Goal: Task Accomplishment & Management: Use online tool/utility

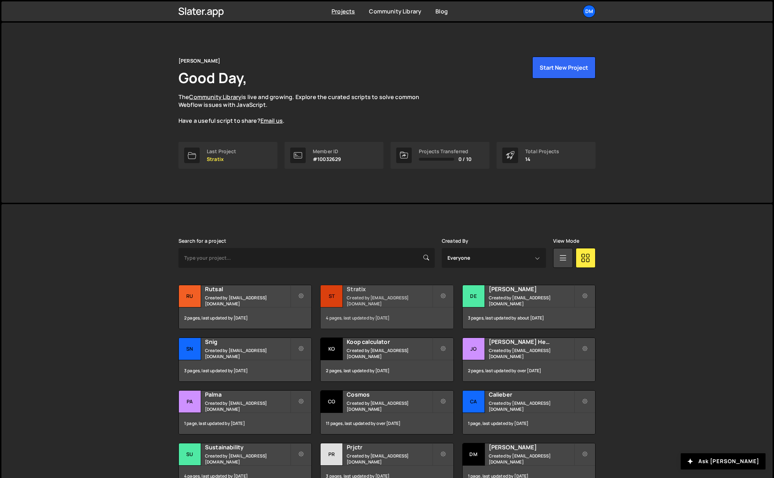
click at [377, 302] on small "Created by dmytrokaraulov@gmail.com" at bounding box center [389, 300] width 85 height 12
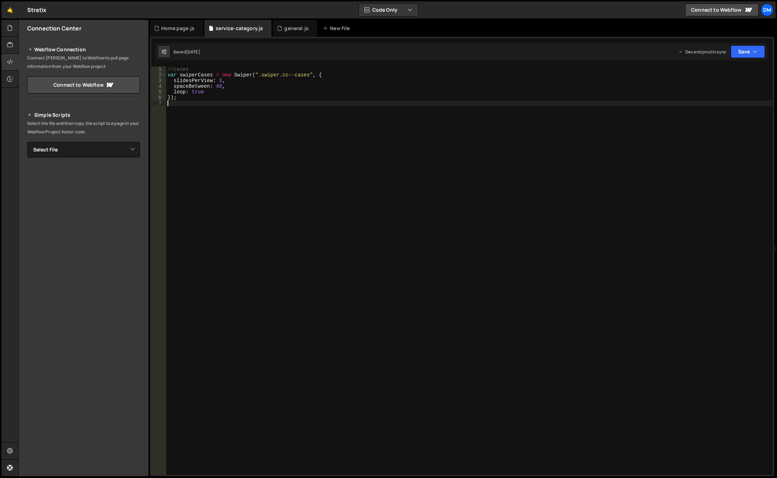
click at [248, 126] on div "//cases var swiperCases = new Swiper ( ".swiper.cc--cases" , { slidesPerView : …" at bounding box center [469, 275] width 607 height 419
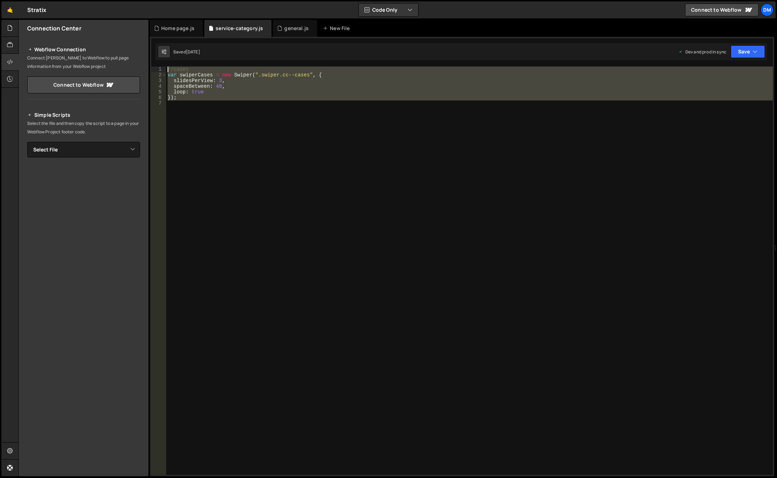
drag, startPoint x: 187, startPoint y: 104, endPoint x: 159, endPoint y: 64, distance: 48.4
click at [159, 64] on div "XXXXXXXXXXXXXXXXXXXXXXXXXXXXXXXXXXXXXXXXXXXXXXXXXXXXXXXXXXXXXXXXXXXXXXXXXXXXXXX…" at bounding box center [462, 256] width 624 height 439
click at [187, 98] on div "//cases var swiperCases = new Swiper ( ".swiper.cc--cases" , { slidesPerView : …" at bounding box center [469, 270] width 607 height 408
type textarea "});"
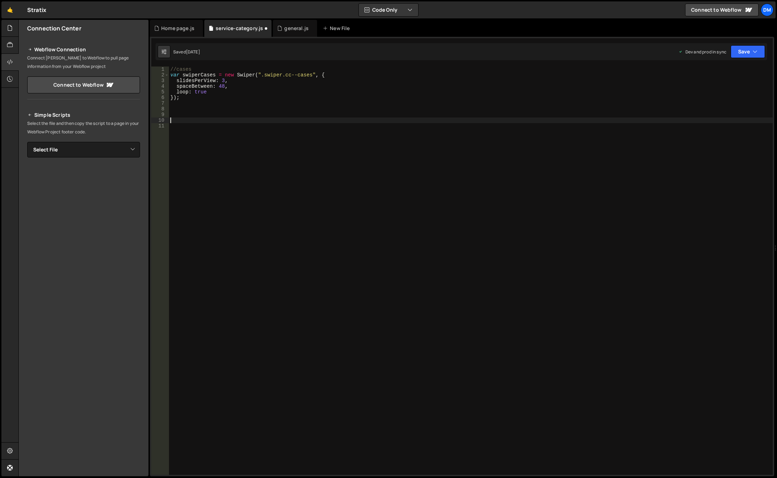
paste textarea "//cases"
click at [195, 122] on div "//cases var swiperCases = new Swiper ( ".swiper.cc--cases" , { slidesPerView : …" at bounding box center [471, 275] width 604 height 419
click at [204, 127] on div "//cases var swiperCases = new Swiper ( ".swiper.cc--cases" , { slidesPerView : …" at bounding box center [471, 275] width 604 height 419
click at [211, 122] on div "//cases var swiperCases = new Swiper ( ".swiper.cc--cases" , { slidesPerView : …" at bounding box center [471, 275] width 604 height 419
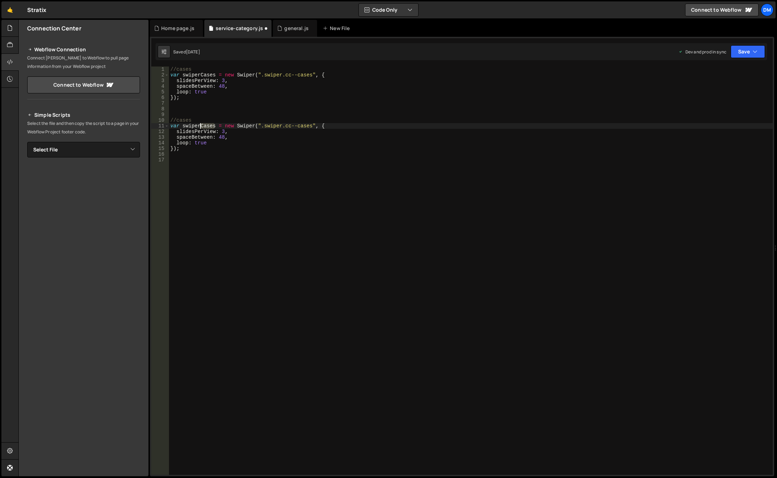
drag, startPoint x: 214, startPoint y: 127, endPoint x: 200, endPoint y: 125, distance: 14.0
click at [200, 125] on div "//cases var swiperCases = new Swiper ( ".swiper.cc--cases" , { slidesPerView : …" at bounding box center [471, 275] width 604 height 419
drag, startPoint x: 303, startPoint y: 126, endPoint x: 329, endPoint y: 127, distance: 26.9
click at [329, 127] on div "//cases var swiperCases = new Swiper ( ".swiper.cc--cases" , { slidesPerView : …" at bounding box center [471, 275] width 604 height 419
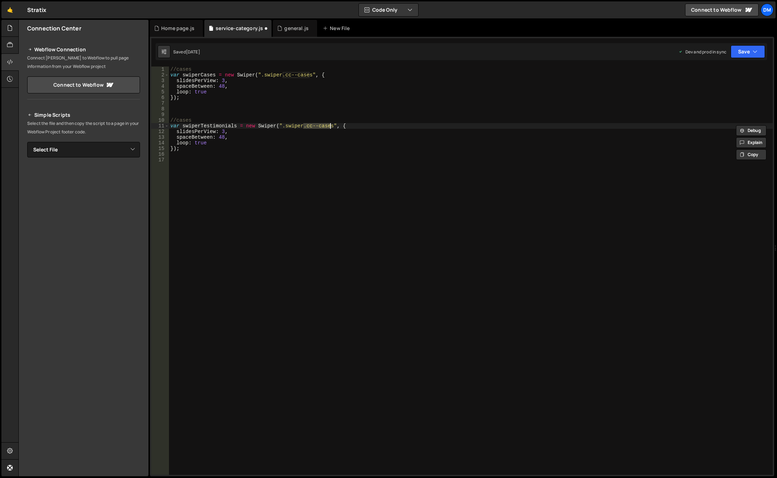
paste textarea "testimonial"
type textarea "var swiperTestimonials = new Swiper(".swiper.cc--testimonials", {"
click at [334, 170] on div "//cases var swiperCases = new Swiper ( ".swiper.cc--cases" , { slidesPerView : …" at bounding box center [471, 275] width 604 height 419
click at [223, 130] on div "//cases var swiperCases = new Swiper ( ".swiper.cc--cases" , { slidesPerView : …" at bounding box center [471, 275] width 604 height 419
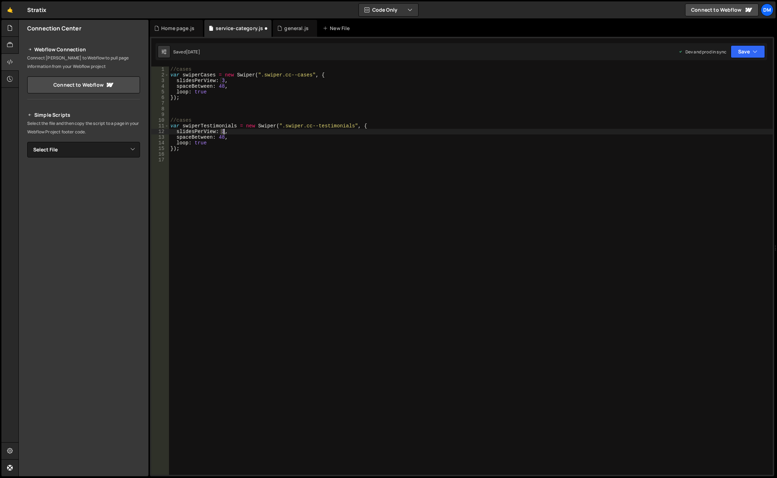
type textarea "slidesPerView: 1,"
click at [281, 215] on div "//cases var swiperCases = new Swiper ( ".swiper.cc--cases" , { slidesPerView : …" at bounding box center [471, 275] width 604 height 419
click at [220, 137] on div "//cases var swiperCases = new Swiper ( ".swiper.cc--cases" , { slidesPerView : …" at bounding box center [471, 275] width 604 height 419
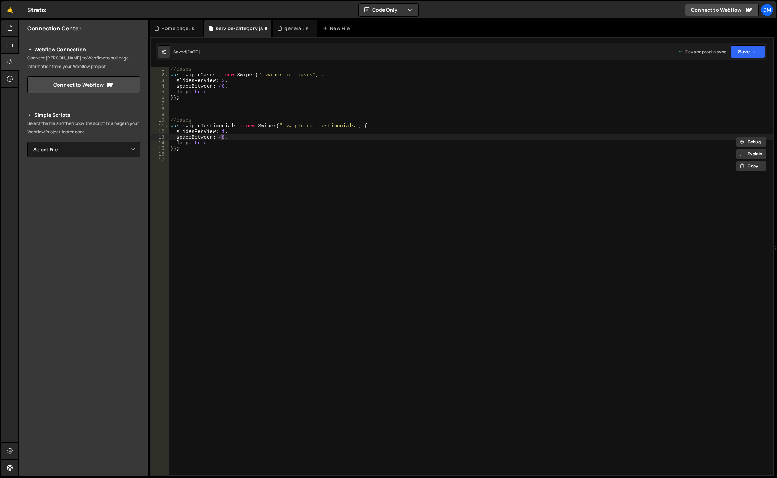
click at [222, 138] on div "//cases var swiperCases = new Swiper ( ".swiper.cc--cases" , { slidesPerView : …" at bounding box center [471, 270] width 604 height 408
click at [222, 138] on div "//cases var swiperCases = new Swiper ( ".swiper.cc--cases" , { slidesPerView : …" at bounding box center [471, 275] width 604 height 419
type textarea "spaceBetween: 16,"
click at [250, 184] on div "//cases var swiperCases = new Swiper ( ".swiper.cc--cases" , { slidesPerView : …" at bounding box center [471, 275] width 604 height 419
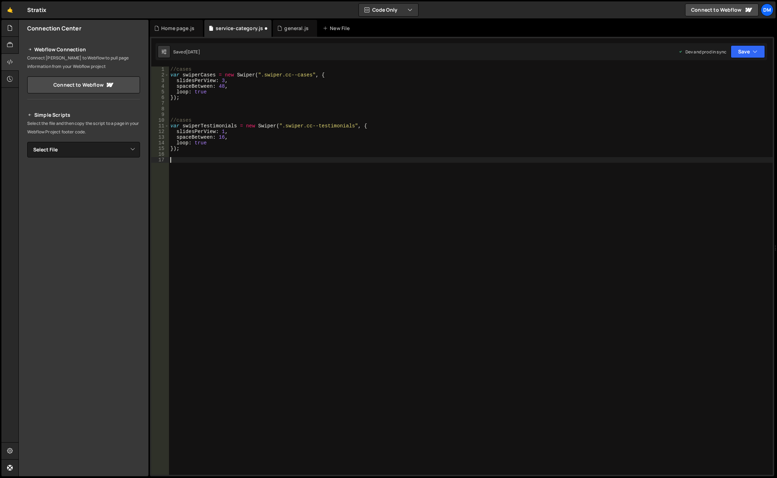
scroll to position [0, 0]
drag, startPoint x: 750, startPoint y: 51, endPoint x: 742, endPoint y: 67, distance: 17.6
click at [750, 51] on button "Save" at bounding box center [748, 51] width 34 height 13
click at [733, 74] on div "Saved [DATE]" at bounding box center [724, 76] width 74 height 8
click at [751, 53] on button "Save" at bounding box center [748, 51] width 34 height 13
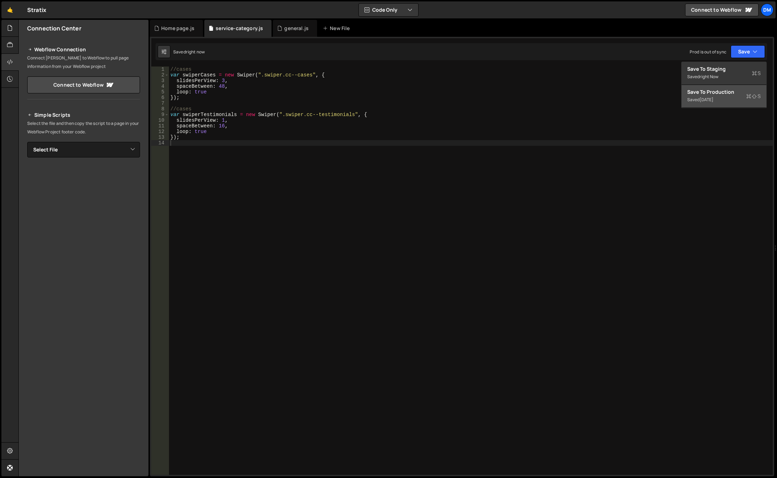
click at [720, 96] on div "Saved [DATE]" at bounding box center [724, 99] width 74 height 8
click at [178, 29] on div "Home page.js" at bounding box center [177, 28] width 33 height 7
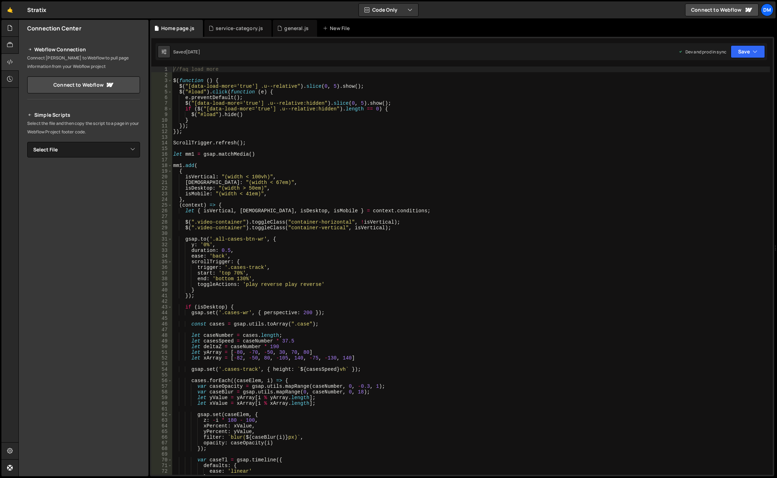
type textarea "mm1.add("
click at [334, 167] on div "//faq load more $ ( function ( ) { $ ( "[data-load-more='true'] .u--relative" )…" at bounding box center [471, 275] width 598 height 419
click at [292, 31] on div "general.js" at bounding box center [296, 28] width 24 height 7
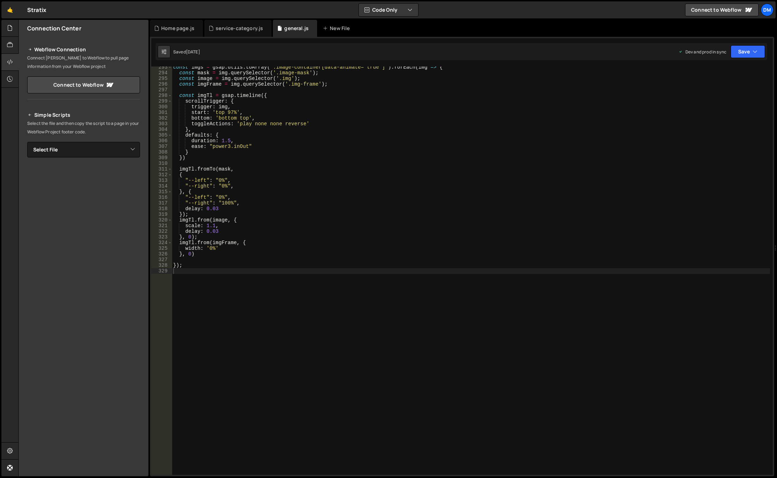
type textarea "imgTl.fromTo(mask,"
click at [369, 171] on div "const imgs = gsap . utils . toArray ( ".image-container[data-animate='true']" )…" at bounding box center [471, 273] width 598 height 419
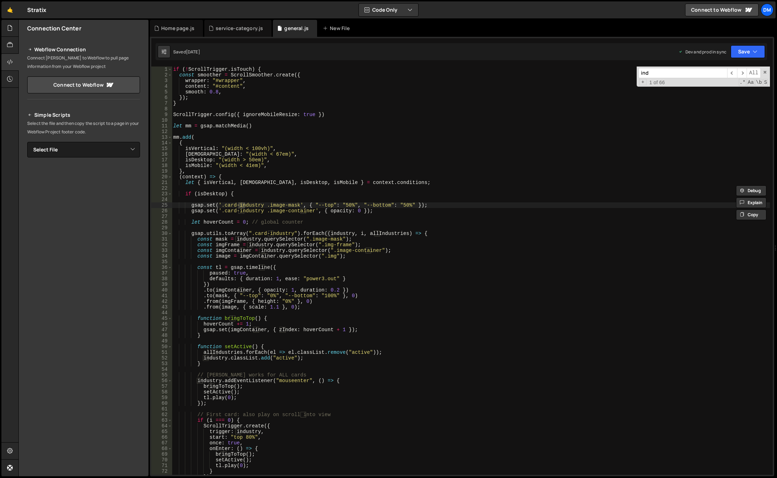
scroll to position [0, 0]
type input "indust"
click at [353, 258] on div "if ( ! ScrollTrigger . isTouch ) { const smoother = ScrollSmoother . create ({ …" at bounding box center [471, 275] width 598 height 419
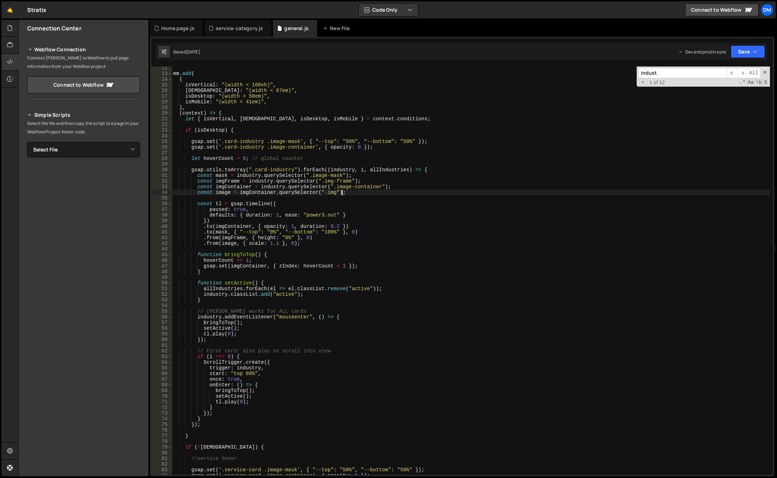
click at [231, 131] on div "mm . add ( { isVertical : "(width < 100vh)" , isWide : "(width < 67em)" , isDes…" at bounding box center [471, 274] width 598 height 419
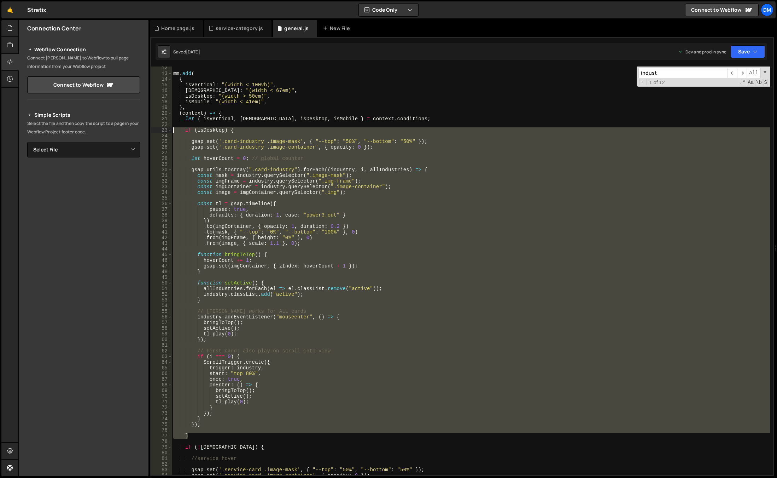
drag, startPoint x: 188, startPoint y: 436, endPoint x: 109, endPoint y: 130, distance: 316.0
click at [109, 130] on div "Files New File Javascript files 0 background.js 0 0 general.js 0 0 Home page.js…" at bounding box center [397, 248] width 759 height 456
click at [214, 426] on div "mm . add ( { isVertical : "(width < 100vh)" , isWide : "(width < 67em)" , isDes…" at bounding box center [471, 270] width 598 height 408
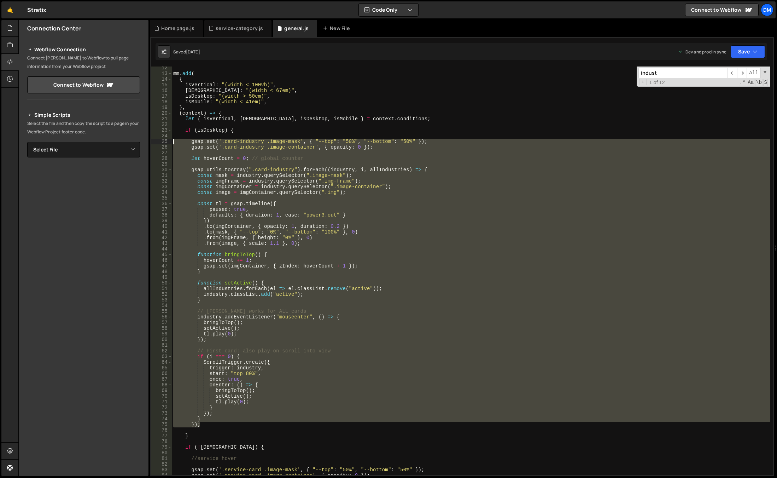
drag, startPoint x: 207, startPoint y: 426, endPoint x: 117, endPoint y: 141, distance: 299.2
click at [117, 141] on div "Files New File Javascript files 0 background.js 0 0 general.js 0 0 Home page.js…" at bounding box center [397, 248] width 759 height 456
click at [205, 426] on div "mm . add ( { isVertical : "(width < 100vh)" , isWide : "(width < 67em)" , isDes…" at bounding box center [471, 270] width 598 height 408
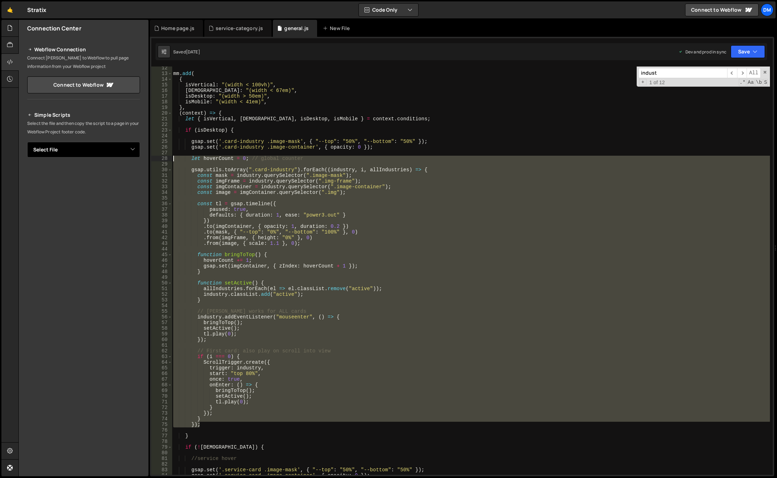
drag, startPoint x: 210, startPoint y: 426, endPoint x: 124, endPoint y: 157, distance: 282.2
click at [124, 157] on div "Files New File Javascript files 0 background.js 0 0 general.js 0 0 Home page.js…" at bounding box center [397, 248] width 759 height 456
click at [473, 214] on div "mm . add ( { isVertical : "(width < 100vh)" , isWide : "(width < 67em)" , isDes…" at bounding box center [471, 270] width 598 height 408
type textarea "defaults: { duration: 1, ease: "power3.out" }"
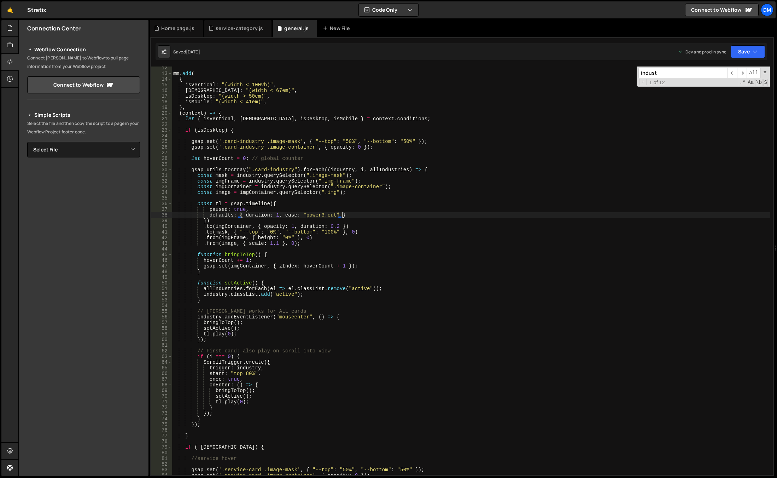
click at [228, 127] on div "mm . add ( { isVertical : "(width < 100vh)" , isWide : "(width < 67em)" , isDes…" at bounding box center [471, 274] width 598 height 419
click at [233, 130] on div "mm . add ( { isVertical : "(width < 100vh)" , isWide : "(width < 67em)" , isDes…" at bounding box center [471, 274] width 598 height 419
click at [233, 129] on div "mm . add ( { isVertical : "(width < 100vh)" , isWide : "(width < 67em)" , isDes…" at bounding box center [471, 274] width 598 height 419
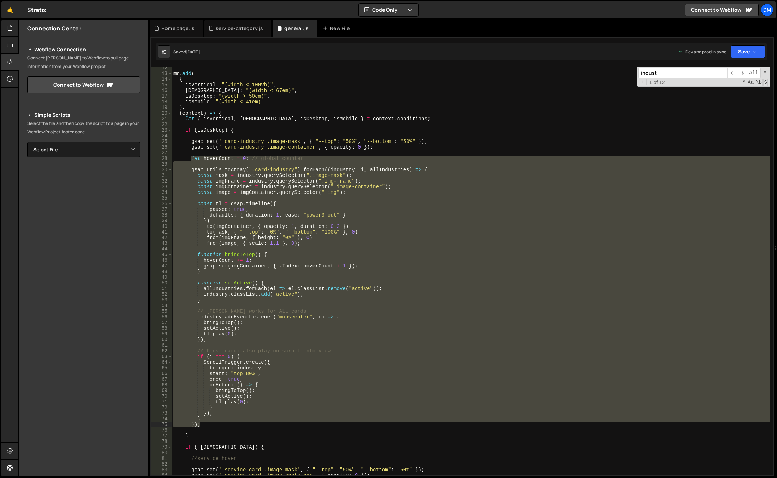
drag, startPoint x: 191, startPoint y: 157, endPoint x: 219, endPoint y: 422, distance: 267.3
click at [219, 422] on div "mm . add ( { isVertical : "(width < 100vh)" , isWide : "(width < 67em)" , isDes…" at bounding box center [471, 274] width 598 height 419
type textarea "} });"
paste textarea
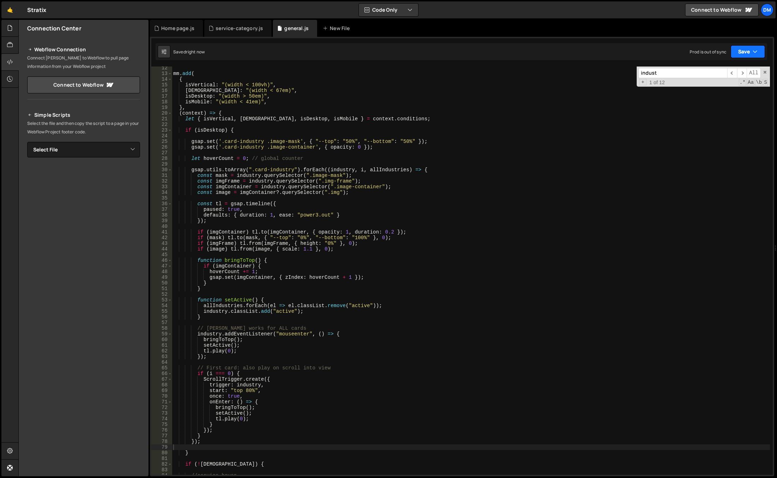
drag, startPoint x: 745, startPoint y: 51, endPoint x: 725, endPoint y: 88, distance: 42.1
click at [745, 51] on button "Save" at bounding box center [748, 51] width 34 height 13
click at [716, 95] on div "Save to Production S" at bounding box center [724, 91] width 74 height 7
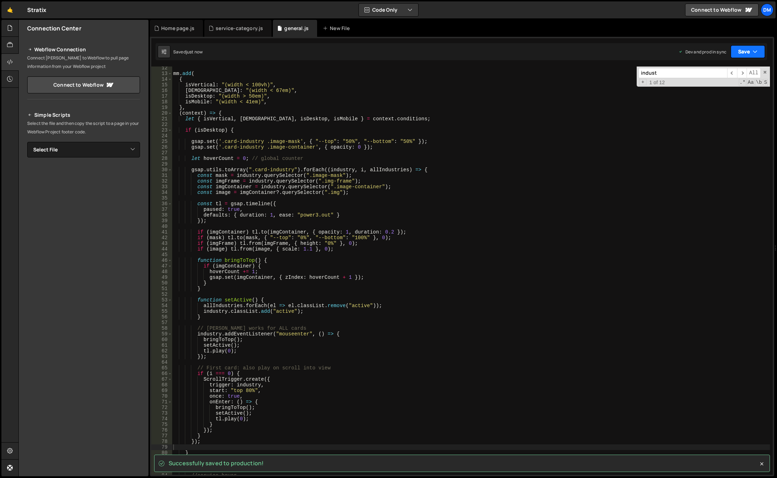
click at [733, 50] on button "Save" at bounding box center [748, 51] width 34 height 13
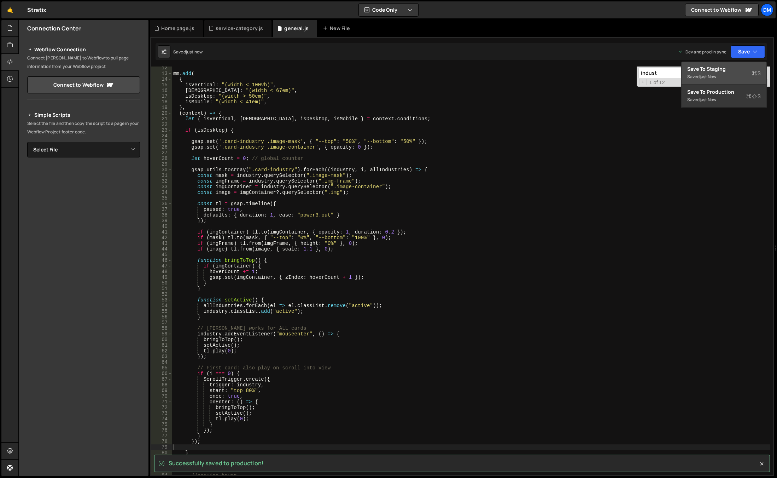
click at [730, 73] on div "Saved just now" at bounding box center [724, 76] width 74 height 8
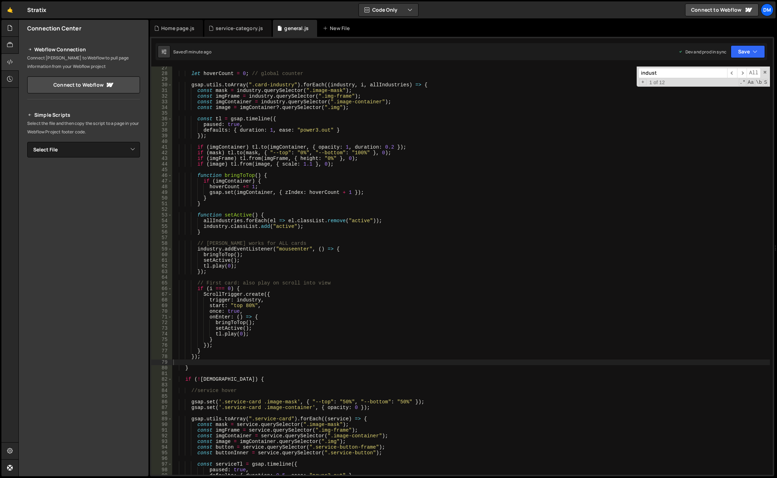
scroll to position [191, 0]
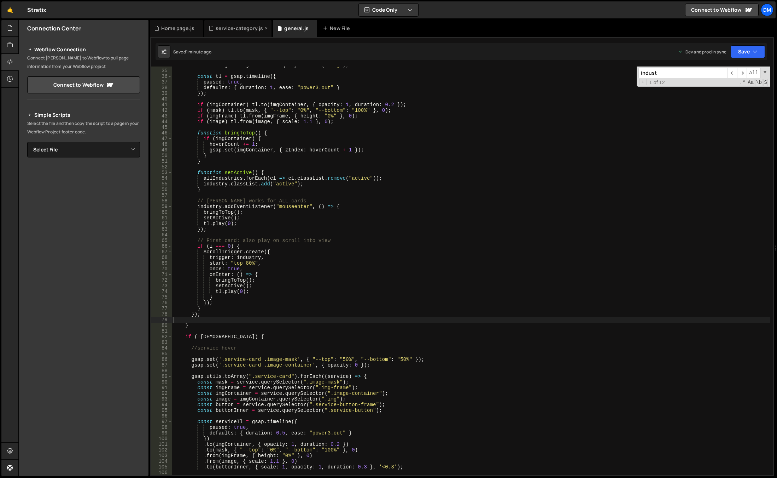
click at [222, 31] on div "service-category.js" at bounding box center [239, 28] width 47 height 7
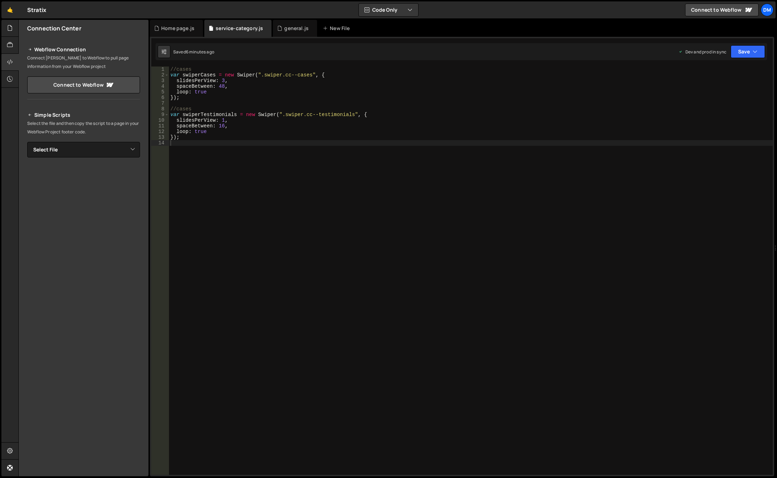
click at [236, 142] on div "//cases var swiperCases = new Swiper ( ".swiper.cc--cases" , { slidesPerView : …" at bounding box center [471, 275] width 604 height 419
click at [229, 121] on div "//cases var swiperCases = new Swiper ( ".swiper.cc--cases" , { slidesPerView : …" at bounding box center [471, 275] width 604 height 419
drag, startPoint x: 744, startPoint y: 53, endPoint x: 735, endPoint y: 68, distance: 16.7
click at [743, 53] on button "Save" at bounding box center [748, 51] width 34 height 13
click at [728, 74] on div "Saved 6 minutes ago" at bounding box center [724, 76] width 74 height 8
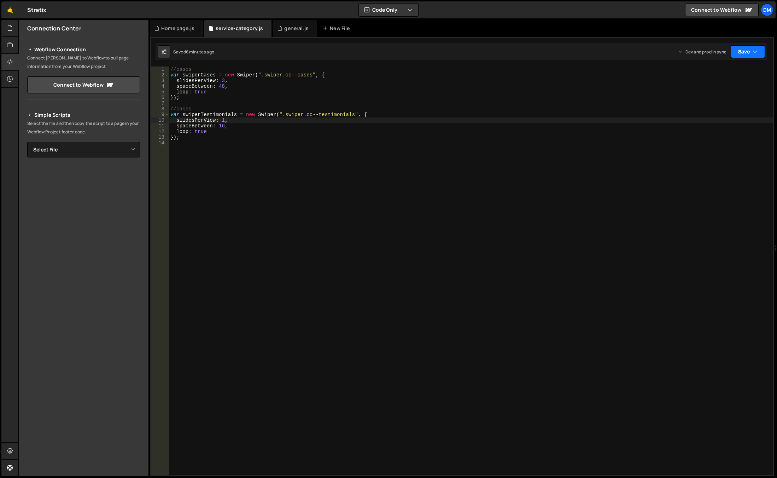
click at [749, 52] on button "Save" at bounding box center [748, 51] width 34 height 13
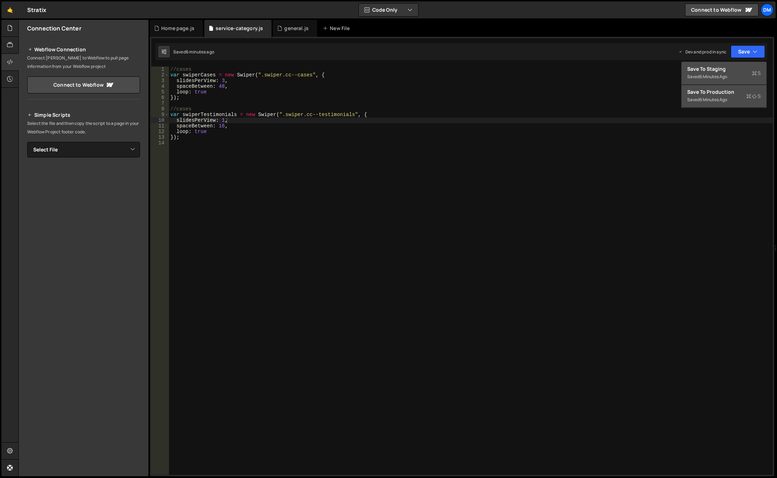
click at [708, 97] on div "6 minutes ago" at bounding box center [714, 100] width 28 height 6
type textarea "var swiperTestimonials = new Swiper(".swiper.cc--testimonials", {"
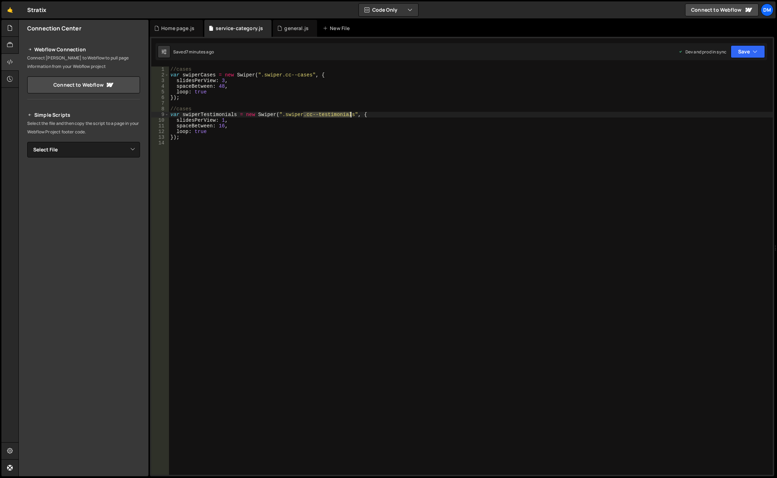
drag, startPoint x: 303, startPoint y: 115, endPoint x: 351, endPoint y: 116, distance: 48.1
click at [351, 116] on div "//cases var swiperCases = new Swiper ( ".swiper.cc--cases" , { slidesPerView : …" at bounding box center [471, 275] width 604 height 419
click at [755, 50] on icon "button" at bounding box center [755, 51] width 5 height 7
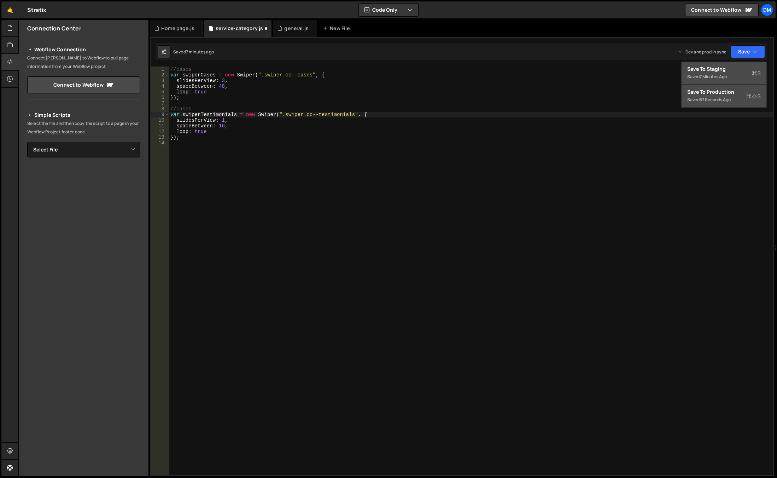
click at [713, 95] on div "Save to Production S" at bounding box center [724, 91] width 74 height 7
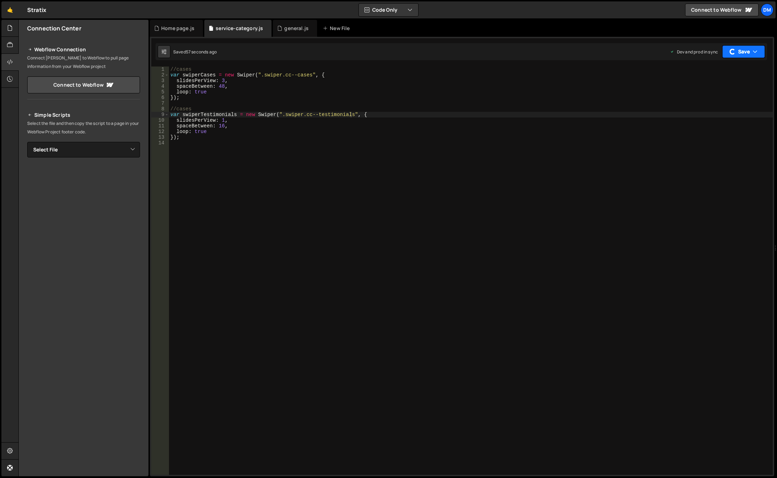
click at [736, 51] on button "Save" at bounding box center [743, 51] width 43 height 13
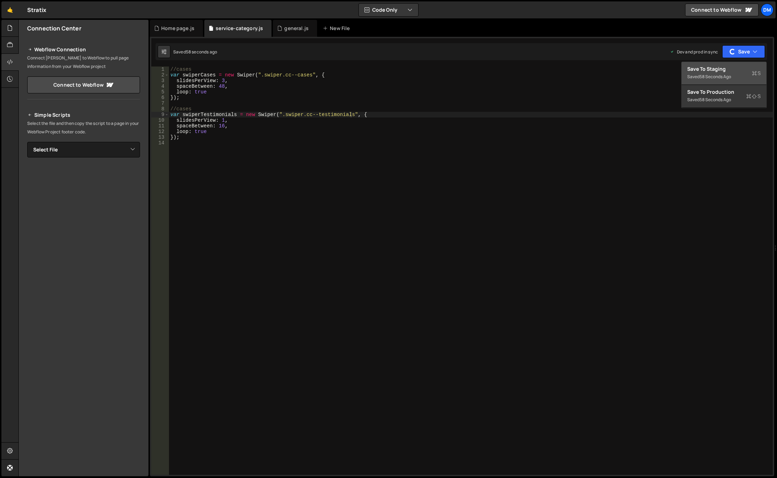
click at [719, 69] on div "Save to Staging S" at bounding box center [724, 68] width 74 height 7
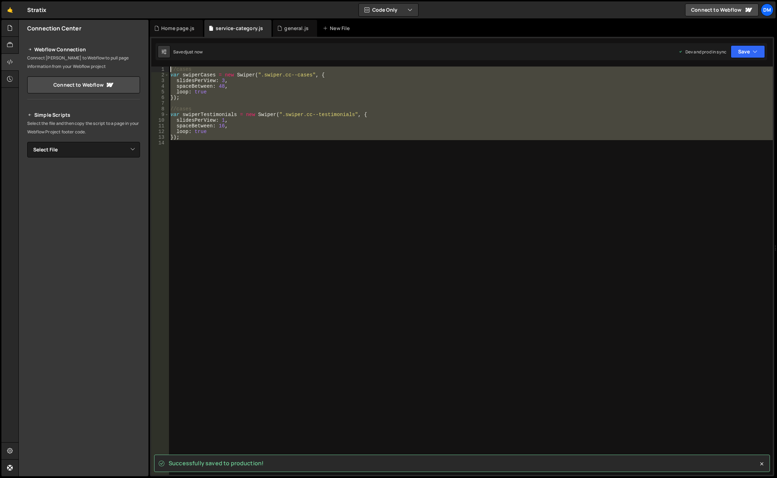
drag, startPoint x: 220, startPoint y: 147, endPoint x: 138, endPoint y: 56, distance: 122.4
click at [138, 56] on div "Files New File Javascript files 0 background.js 0 0 general.js 0 0 Home page.js…" at bounding box center [397, 248] width 759 height 456
click at [217, 140] on div "//cases var swiperCases = new Swiper ( ".swiper.cc--cases" , { slidesPerView : …" at bounding box center [471, 270] width 604 height 408
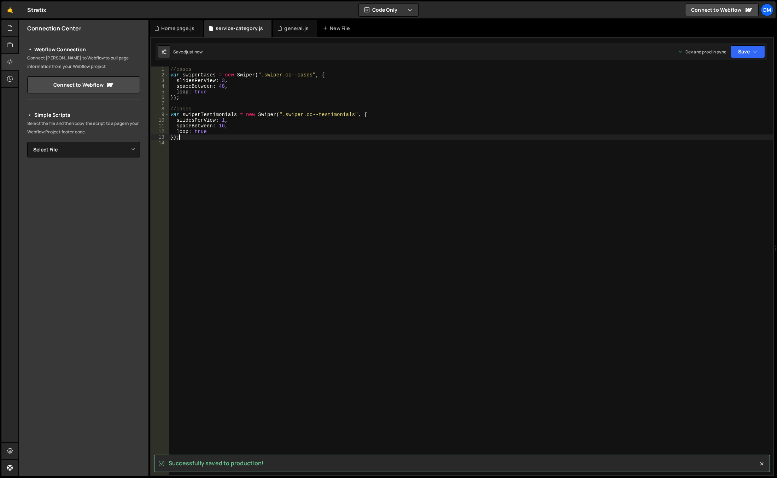
click at [182, 108] on div "//cases var swiperCases = new Swiper ( ".swiper.cc--cases" , { slidesPerView : …" at bounding box center [471, 275] width 604 height 419
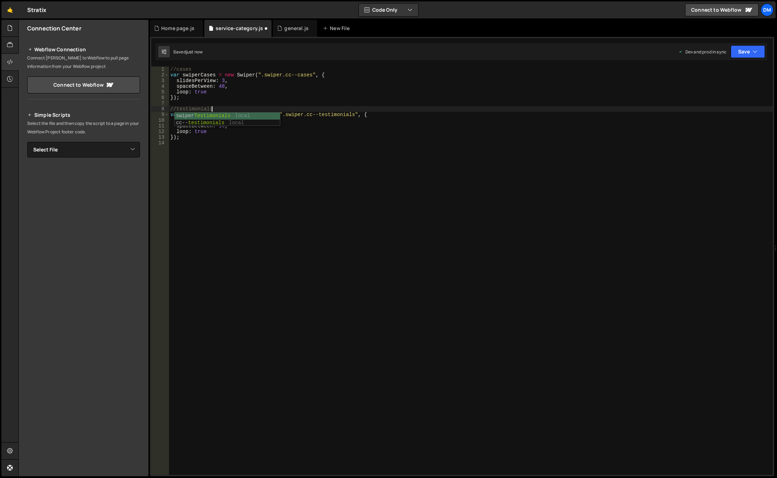
scroll to position [0, 0]
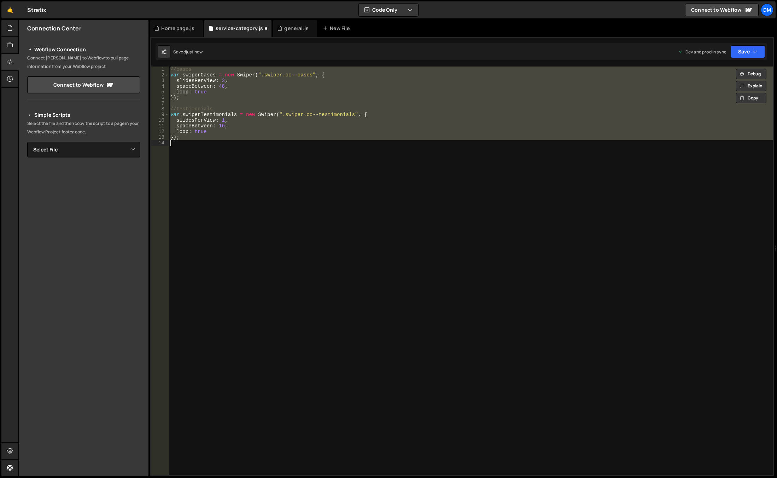
type textarea "});"
click at [276, 157] on div "//cases var swiperCases = new Swiper ( ".swiper.cc--cases" , { slidesPerView : …" at bounding box center [471, 270] width 604 height 408
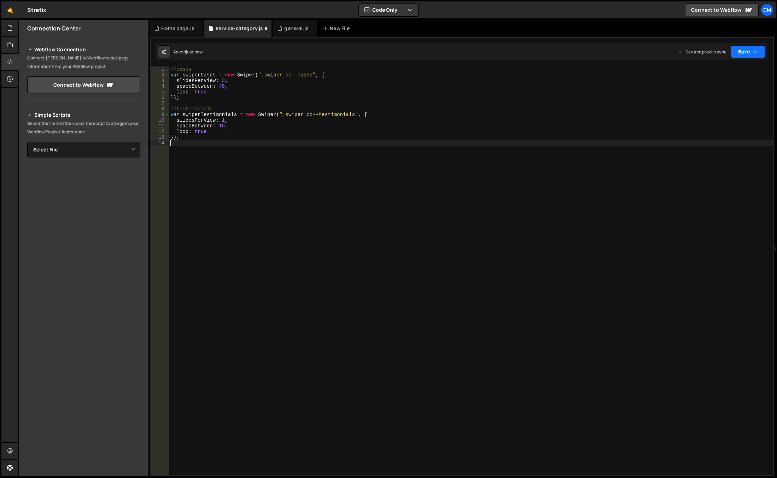
click at [754, 50] on icon "button" at bounding box center [755, 51] width 5 height 7
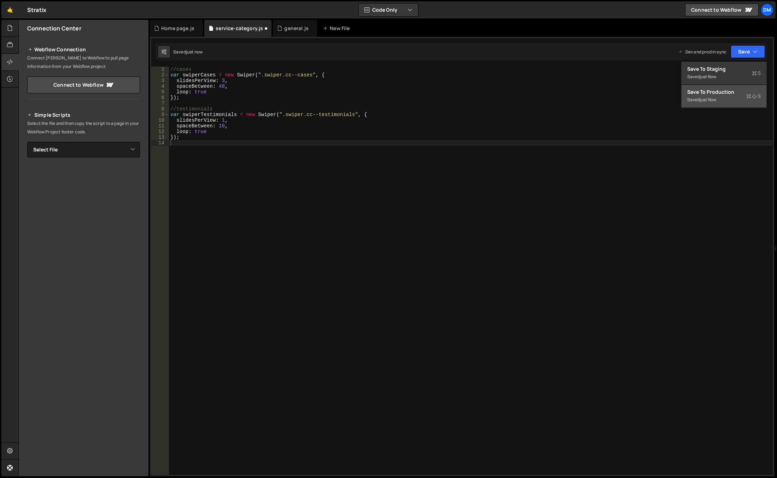
click at [721, 87] on button "Save to Production S Saved just now" at bounding box center [724, 96] width 85 height 23
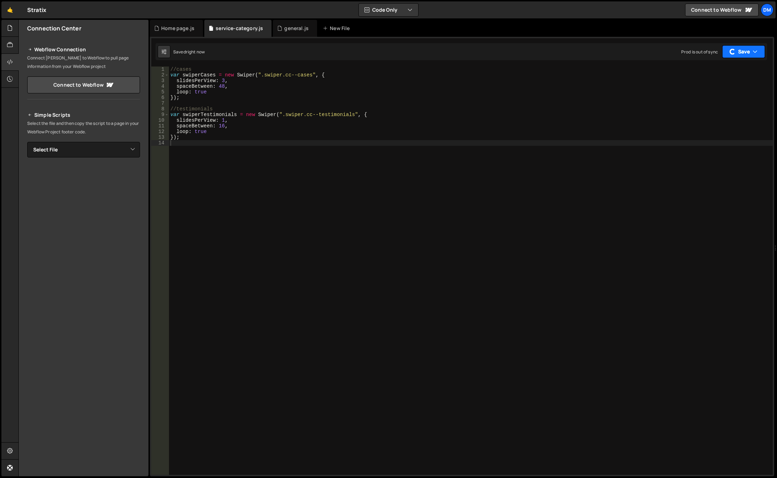
click at [746, 48] on button "Save" at bounding box center [743, 51] width 43 height 13
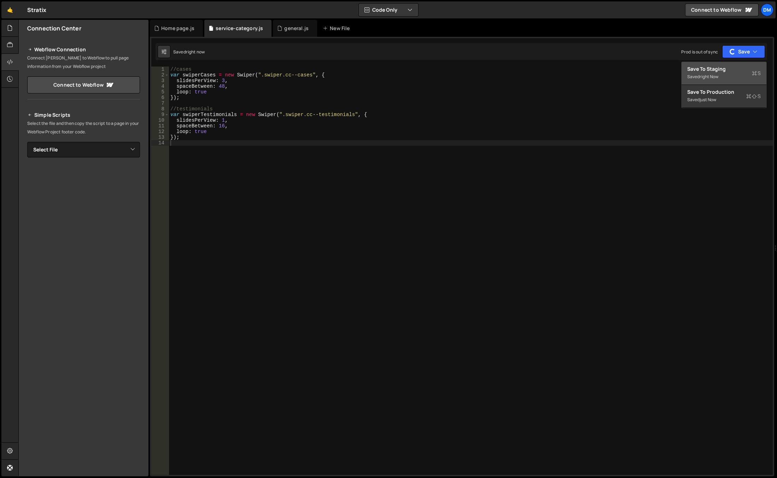
click at [718, 68] on div "Save to Staging S" at bounding box center [724, 68] width 74 height 7
click at [223, 121] on div "//cases var swiperCases = new Swiper ( ".swiper.cc--cases" , { slidesPerView : …" at bounding box center [471, 275] width 604 height 419
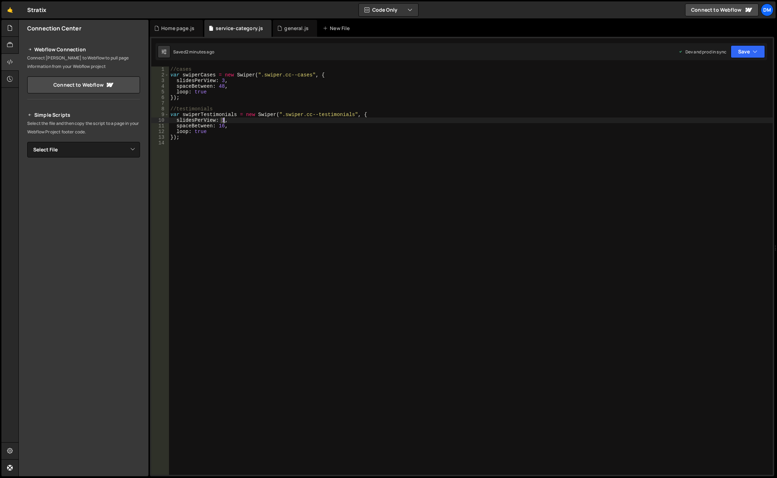
click at [223, 120] on div "//cases var swiperCases = new Swiper ( ".swiper.cc--cases" , { slidesPerView : …" at bounding box center [471, 275] width 604 height 419
type textarea "slidesPerView: 3,"
click at [348, 218] on div "//cases var swiperCases = new Swiper ( ".swiper.cc--cases" , { slidesPerView : …" at bounding box center [471, 275] width 604 height 419
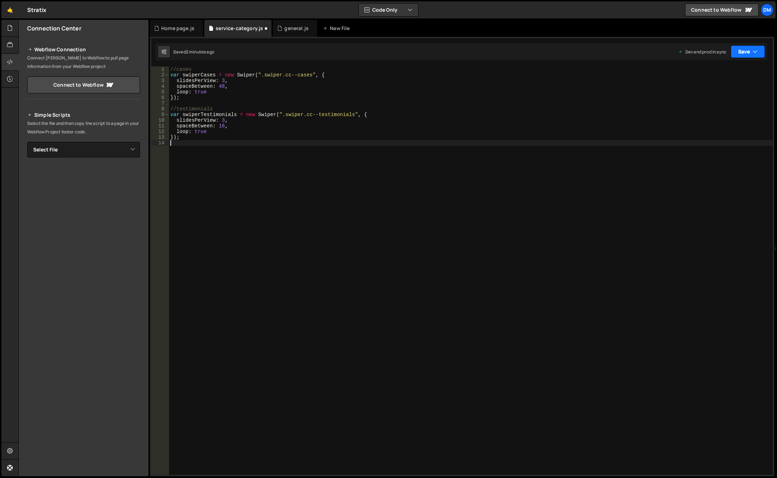
click at [749, 50] on button "Save" at bounding box center [748, 51] width 34 height 13
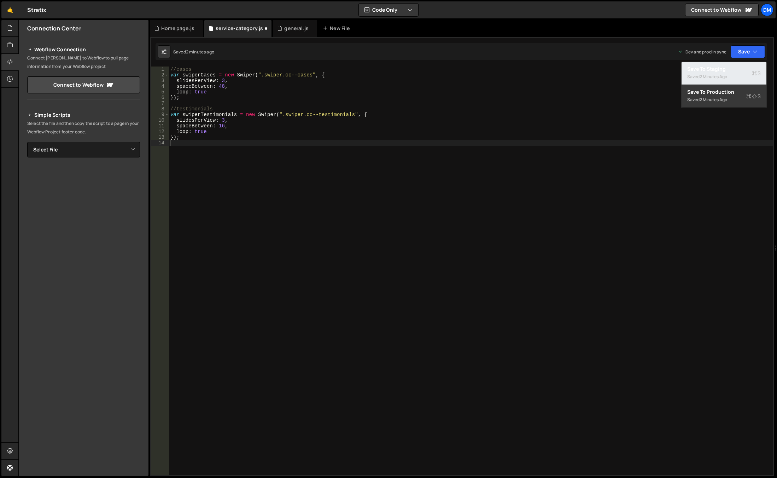
click at [723, 77] on div "2 minutes ago" at bounding box center [714, 77] width 28 height 6
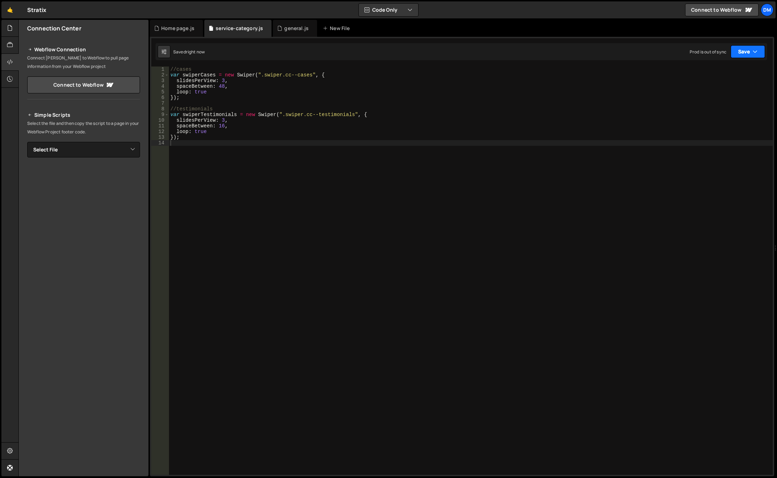
click at [741, 55] on button "Save" at bounding box center [748, 51] width 34 height 13
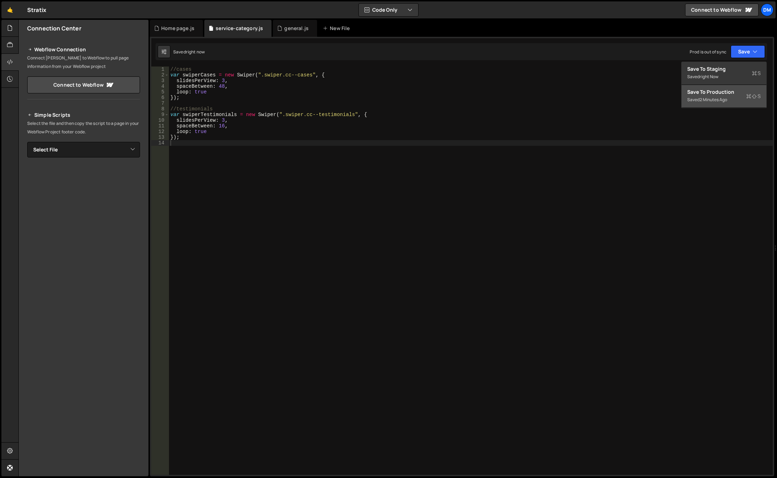
click at [711, 92] on div "Save to Production S" at bounding box center [724, 91] width 74 height 7
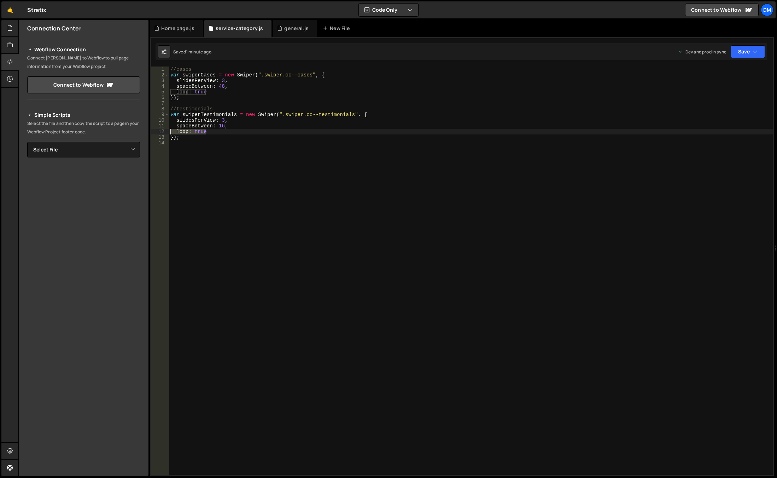
drag, startPoint x: 221, startPoint y: 133, endPoint x: 121, endPoint y: 131, distance: 99.7
click at [121, 131] on div "Files New File Javascript files 0 background.js 0 0 general.js 0 0 Home page.js…" at bounding box center [397, 248] width 759 height 456
click at [221, 119] on div "//cases var swiperCases = new Swiper ( ".swiper.cc--cases" , { slidesPerView : …" at bounding box center [471, 275] width 604 height 419
type textarea "slidesPerView: 1,"
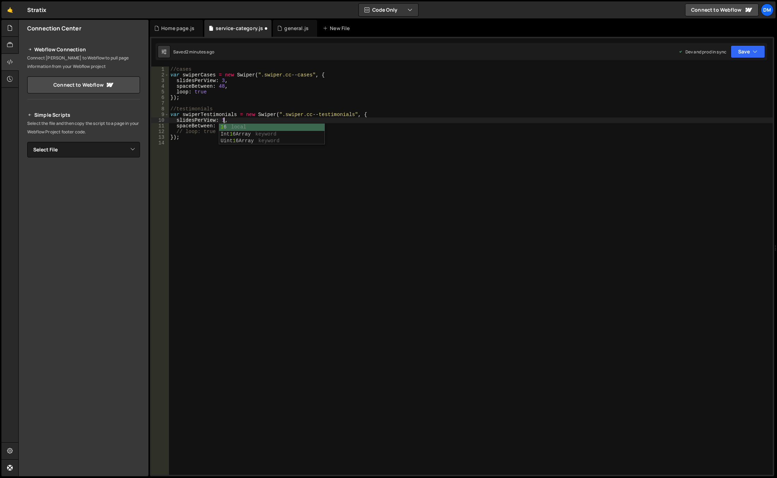
click at [279, 195] on div "//cases var swiperCases = new Swiper ( ".swiper.cc--cases" , { slidesPerView : …" at bounding box center [471, 275] width 604 height 419
click at [290, 182] on div "//cases var swiperCases = new Swiper ( ".swiper.cc--cases" , { slidesPerView : …" at bounding box center [471, 275] width 604 height 419
click at [231, 126] on div "//cases var swiperCases = new Swiper ( ".swiper.cc--cases" , { slidesPerView : …" at bounding box center [471, 275] width 604 height 419
type textarea "spaceBetween: 16,"
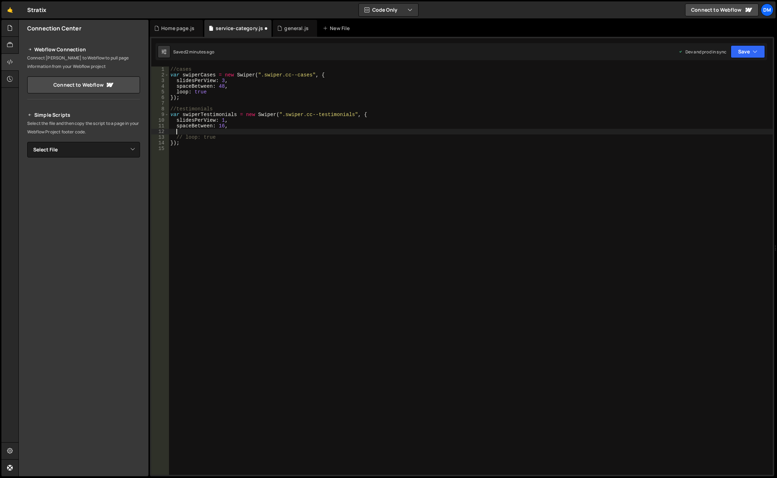
paste textarea "rewind: true"
click at [755, 49] on icon "button" at bounding box center [755, 51] width 5 height 7
click at [734, 70] on div "Save to Staging S" at bounding box center [724, 68] width 74 height 7
click at [753, 49] on icon "button" at bounding box center [755, 51] width 5 height 7
click at [715, 94] on div "Save to Production S" at bounding box center [724, 91] width 74 height 7
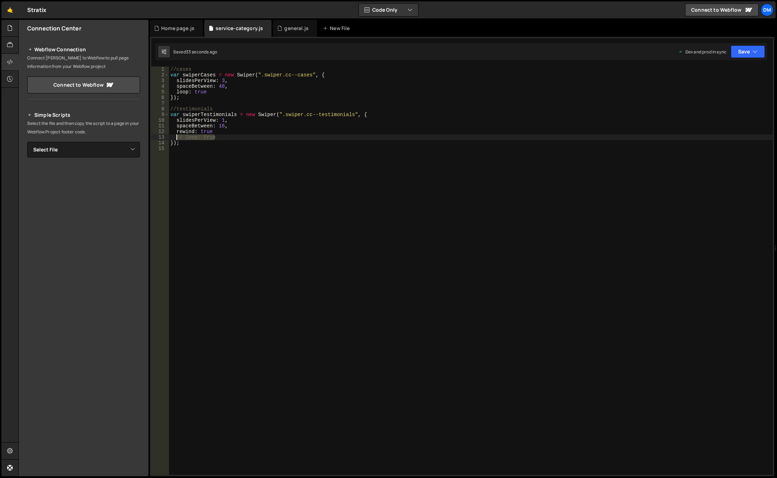
drag, startPoint x: 227, startPoint y: 138, endPoint x: 177, endPoint y: 138, distance: 49.8
click at [177, 138] on div "//cases var swiperCases = new Swiper ( ".swiper.cc--cases" , { slidesPerView : …" at bounding box center [471, 275] width 604 height 419
click at [540, 94] on div "//cases var swiperCases = new Swiper ( ".swiper.cc--cases" , { slidesPerView : …" at bounding box center [471, 275] width 604 height 419
click at [743, 52] on button "Save" at bounding box center [748, 51] width 34 height 13
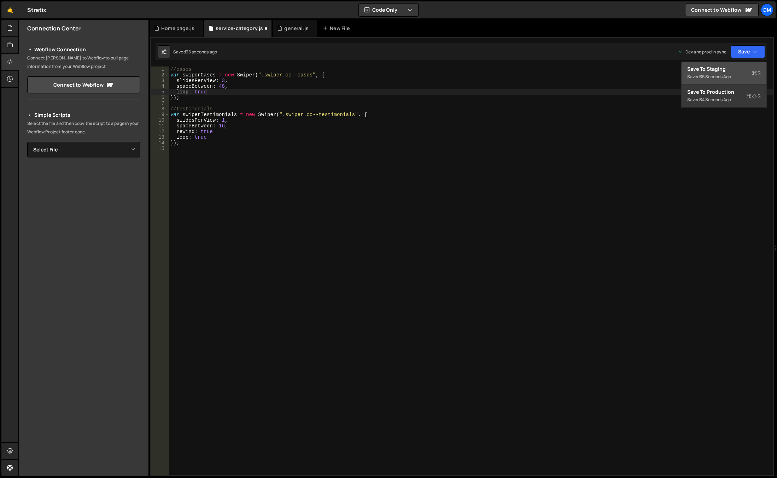
click at [732, 70] on div "Save to Staging S" at bounding box center [724, 68] width 74 height 7
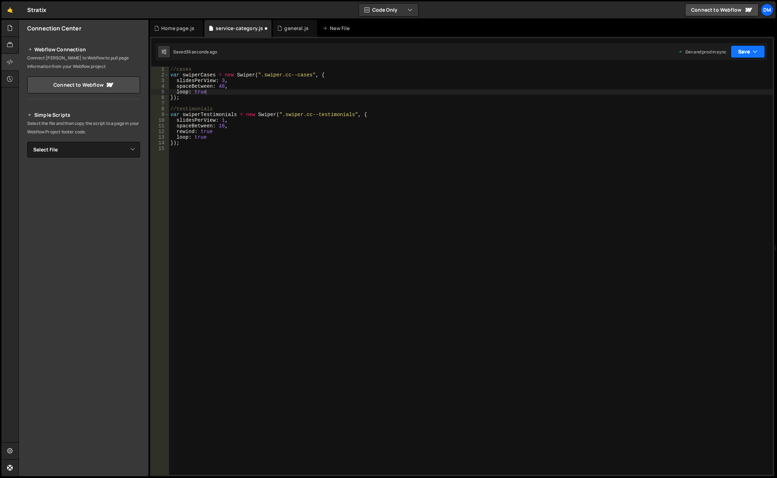
click at [745, 57] on button "Save" at bounding box center [748, 51] width 34 height 13
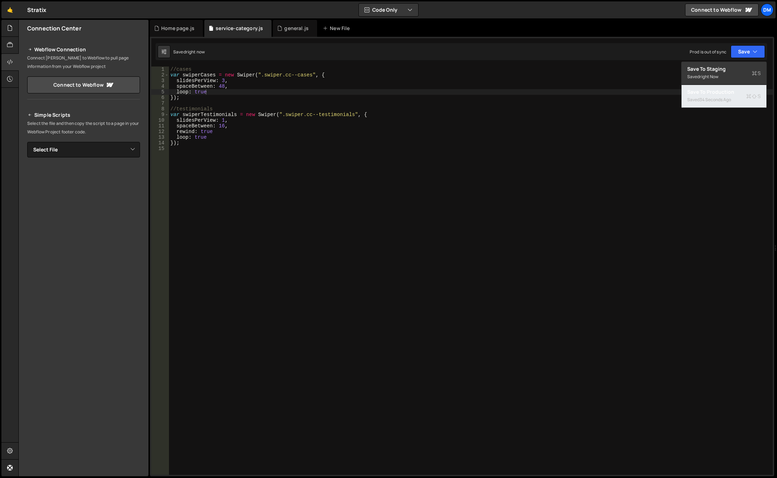
click at [712, 88] on div "Save to Production S" at bounding box center [724, 91] width 74 height 7
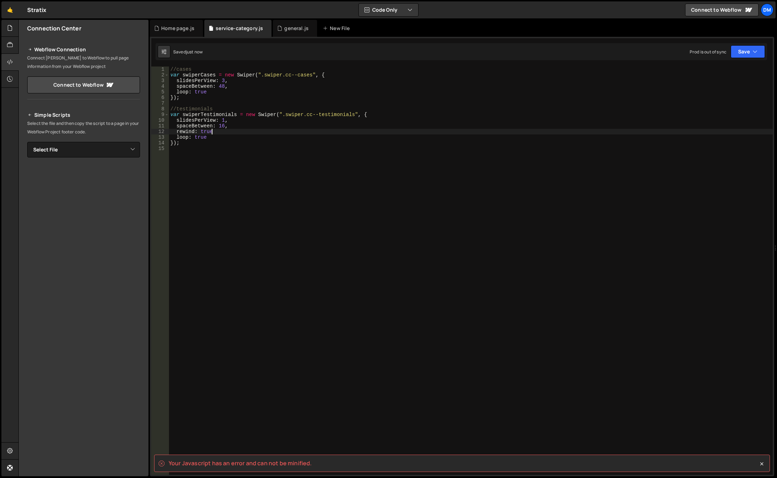
click at [237, 134] on div "//cases var swiperCases = new Swiper ( ".swiper.cc--cases" , { slidesPerView : …" at bounding box center [471, 275] width 604 height 419
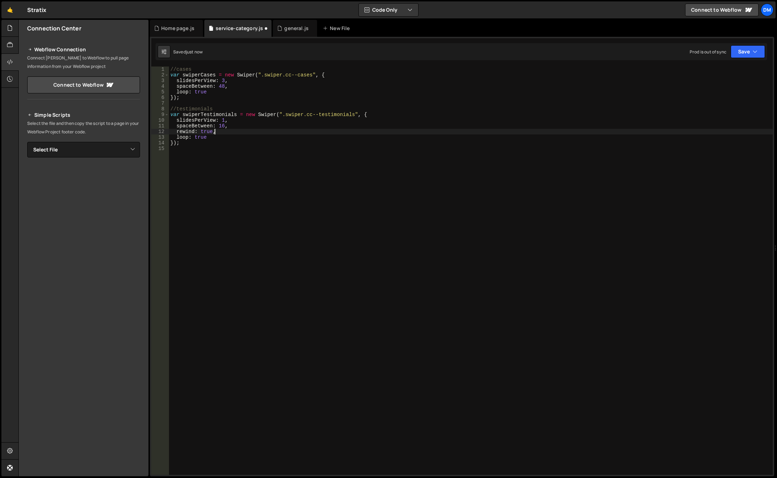
scroll to position [0, 2]
type textarea "rewind: true,"
drag, startPoint x: 747, startPoint y: 51, endPoint x: 720, endPoint y: 71, distance: 34.6
click at [747, 51] on button "Save" at bounding box center [748, 51] width 34 height 13
click at [719, 71] on div "Save to Staging S" at bounding box center [724, 68] width 74 height 7
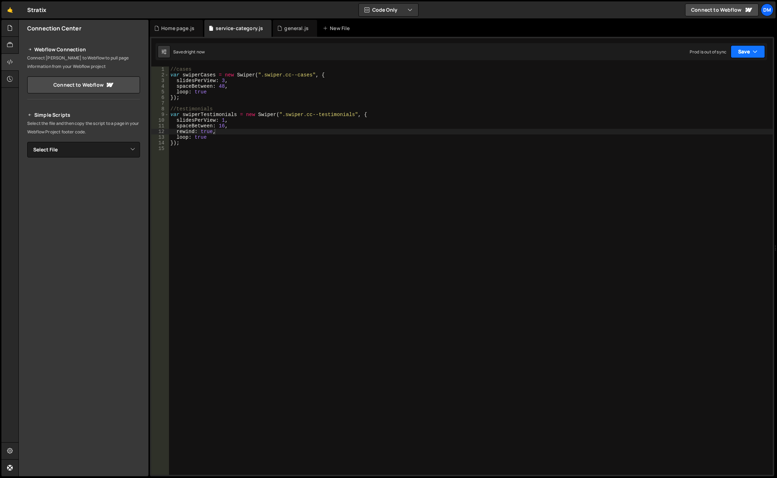
click at [741, 53] on button "Save" at bounding box center [748, 51] width 34 height 13
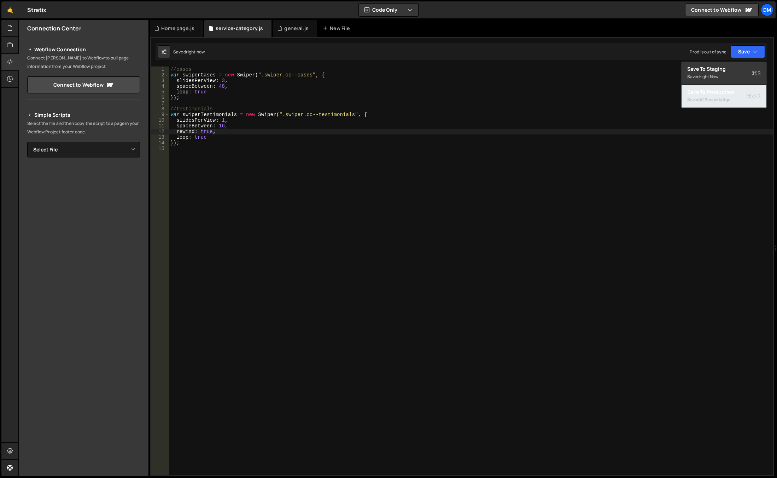
drag, startPoint x: 702, startPoint y: 92, endPoint x: 670, endPoint y: 107, distance: 35.3
click at [702, 92] on div "Save to Production S" at bounding box center [724, 91] width 74 height 7
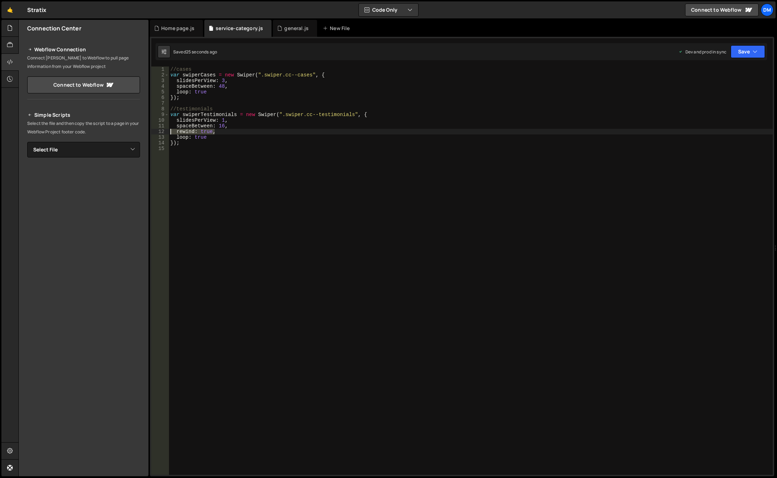
drag, startPoint x: 228, startPoint y: 133, endPoint x: 145, endPoint y: 130, distance: 83.8
click at [145, 130] on div "Files New File Javascript files 0 background.js 0 0 general.js 0 0 Home page.js…" at bounding box center [397, 248] width 759 height 456
click at [240, 135] on div "//cases var swiperCases = new Swiper ( ".swiper.cc--cases" , { slidesPerView : …" at bounding box center [471, 275] width 604 height 419
type textarea "loop: true"
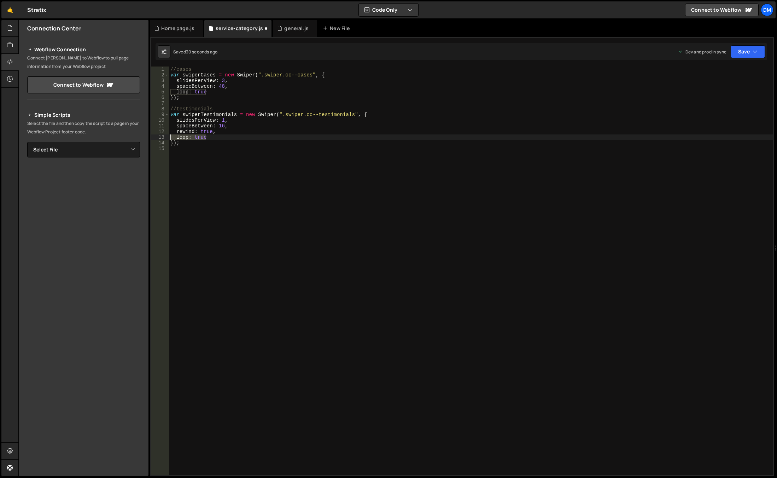
drag, startPoint x: 211, startPoint y: 140, endPoint x: 154, endPoint y: 136, distance: 57.0
click at [154, 136] on div "loop: true 1 2 3 4 5 6 7 8 9 10 11 12 13 14 15 //cases var swiperCases = new Sw…" at bounding box center [462, 270] width 622 height 408
drag, startPoint x: 750, startPoint y: 49, endPoint x: 724, endPoint y: 79, distance: 40.1
click at [750, 49] on button "Save" at bounding box center [748, 51] width 34 height 13
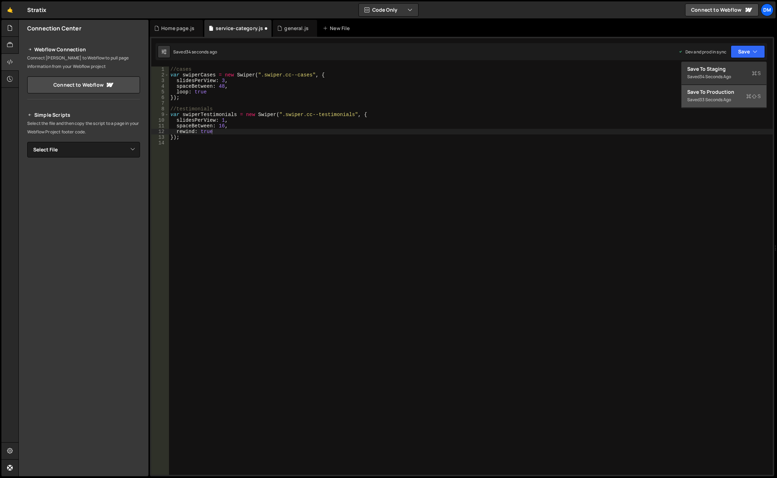
click at [714, 88] on button "Save to Production S Saved 33 seconds ago" at bounding box center [724, 96] width 85 height 23
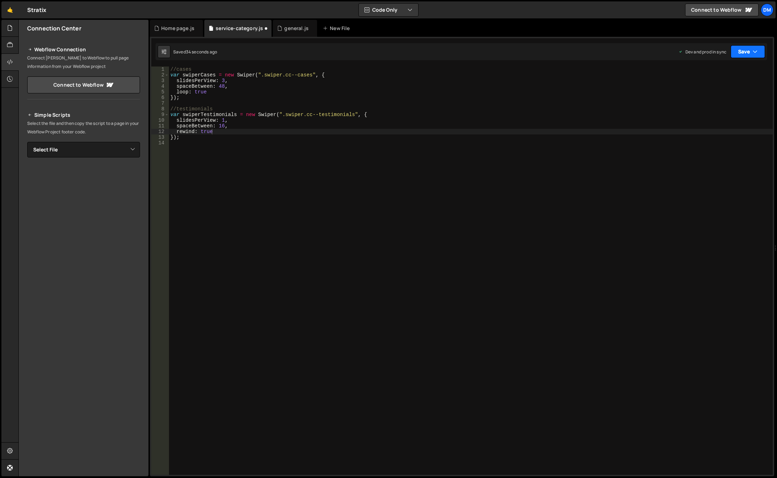
click at [740, 48] on button "Save" at bounding box center [748, 51] width 34 height 13
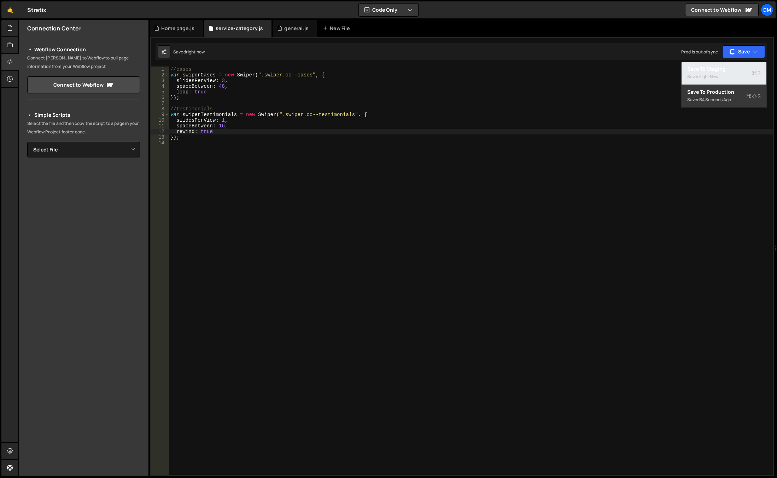
drag, startPoint x: 714, startPoint y: 77, endPoint x: 707, endPoint y: 86, distance: 11.9
click at [714, 77] on div "right now" at bounding box center [709, 77] width 19 height 6
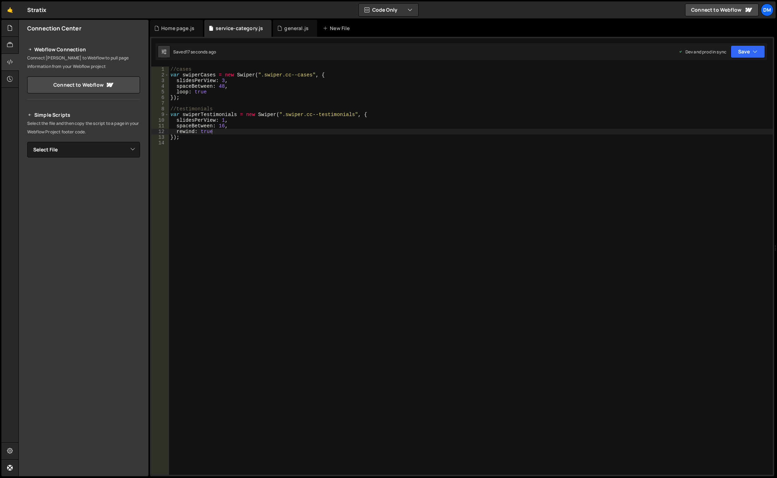
click at [248, 134] on div "//cases var swiperCases = new Swiper ( ".swiper.cc--cases" , { slidesPerView : …" at bounding box center [471, 275] width 604 height 419
type textarea "rewind: true,"
paste textarea "initialSlide: 2,"
type textarea "initialSlide: 2"
click at [750, 49] on button "Save" at bounding box center [748, 51] width 34 height 13
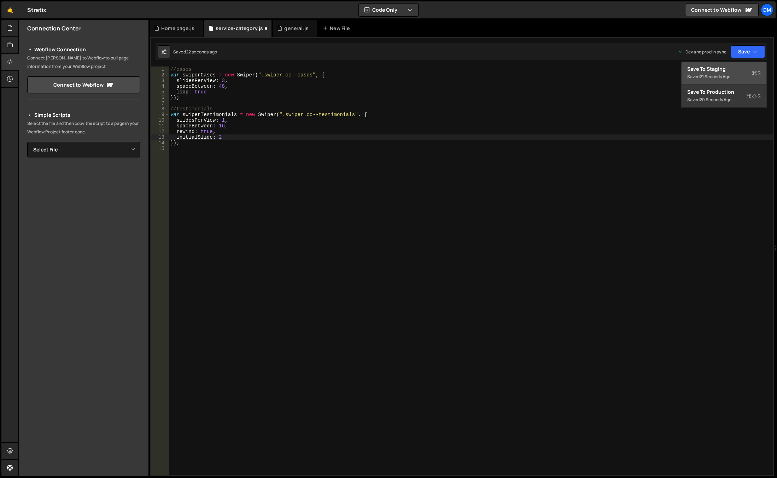
click at [733, 67] on div "Save to Staging S" at bounding box center [724, 68] width 74 height 7
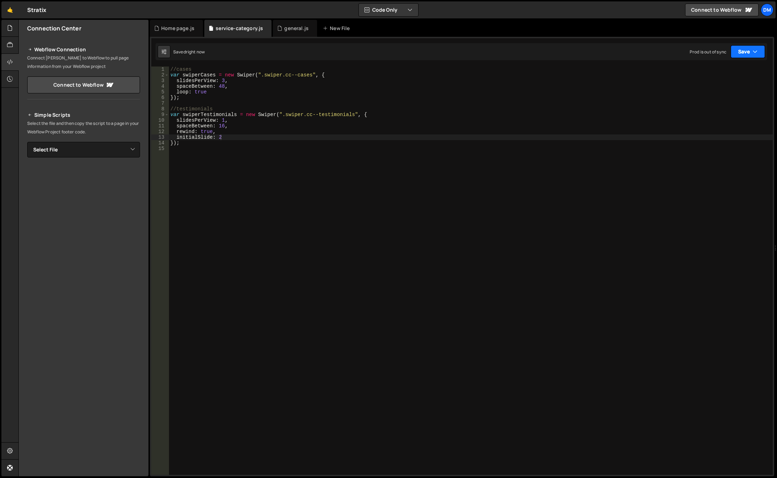
click at [746, 54] on button "Save" at bounding box center [748, 51] width 34 height 13
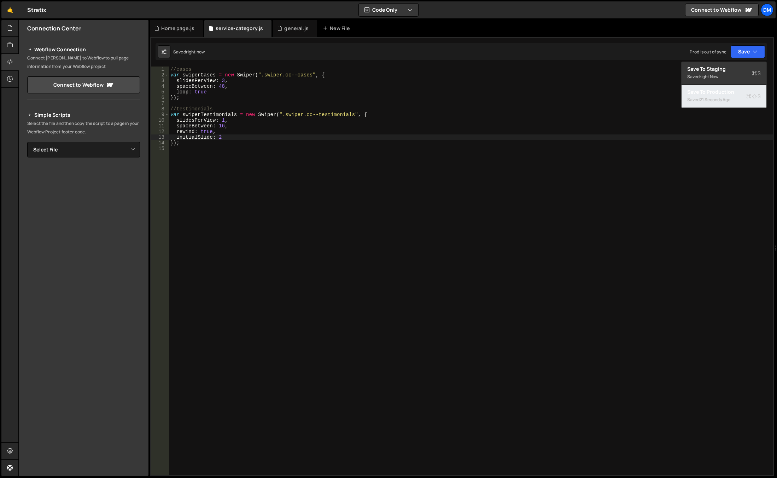
click at [709, 100] on div "21 seconds ago" at bounding box center [715, 100] width 31 height 6
click at [293, 154] on div "//cases var swiperCases = new Swiper ( ".swiper.cc--cases" , { slidesPerView : …" at bounding box center [471, 275] width 604 height 419
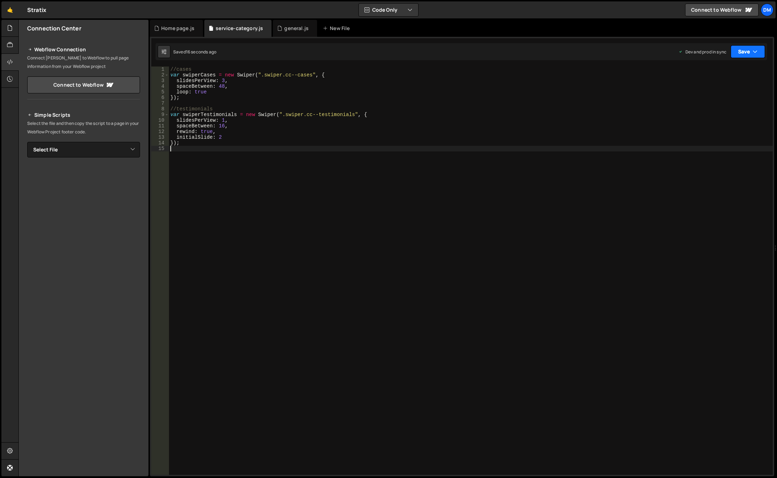
click at [742, 52] on button "Save" at bounding box center [748, 51] width 34 height 13
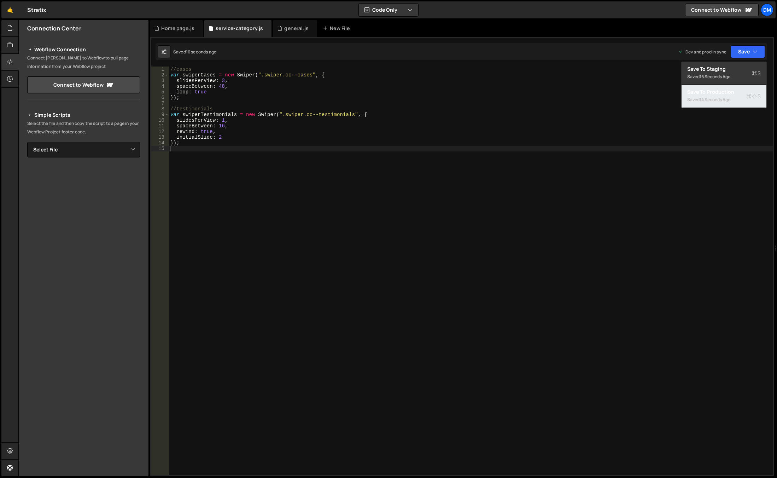
click at [697, 94] on div "Save to Production S" at bounding box center [724, 91] width 74 height 7
drag, startPoint x: 222, startPoint y: 138, endPoint x: 218, endPoint y: 138, distance: 4.6
click at [218, 138] on div "//cases var swiperCases = new Swiper ( ".swiper.cc--cases" , { slidesPerView : …" at bounding box center [471, 275] width 604 height 419
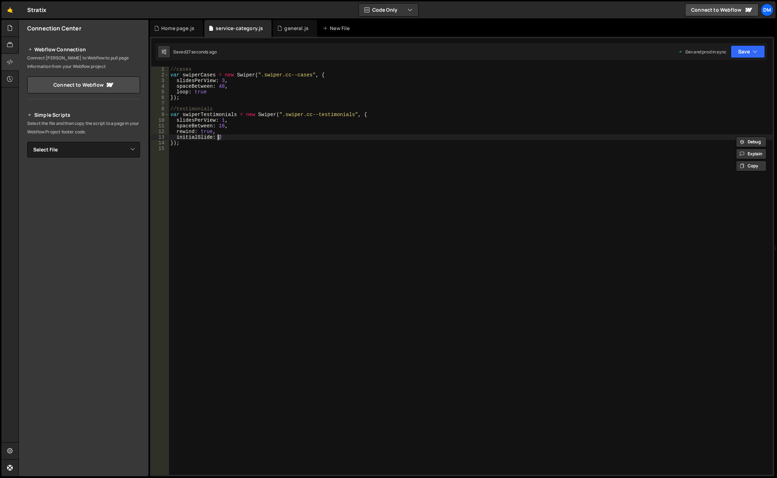
type textarea "initialSlide: 1"
click at [355, 210] on div "//cases var swiperCases = new Swiper ( ".swiper.cc--cases" , { slidesPerView : …" at bounding box center [471, 275] width 604 height 419
drag, startPoint x: 745, startPoint y: 52, endPoint x: 736, endPoint y: 69, distance: 19.1
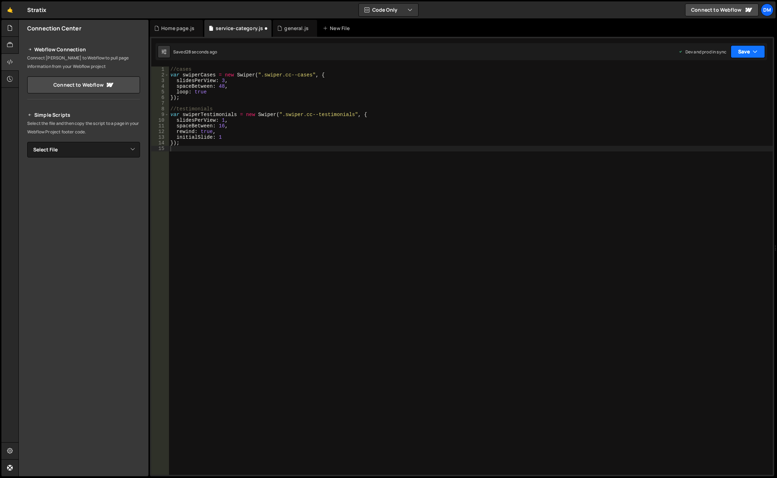
click at [745, 52] on button "Save" at bounding box center [748, 51] width 34 height 13
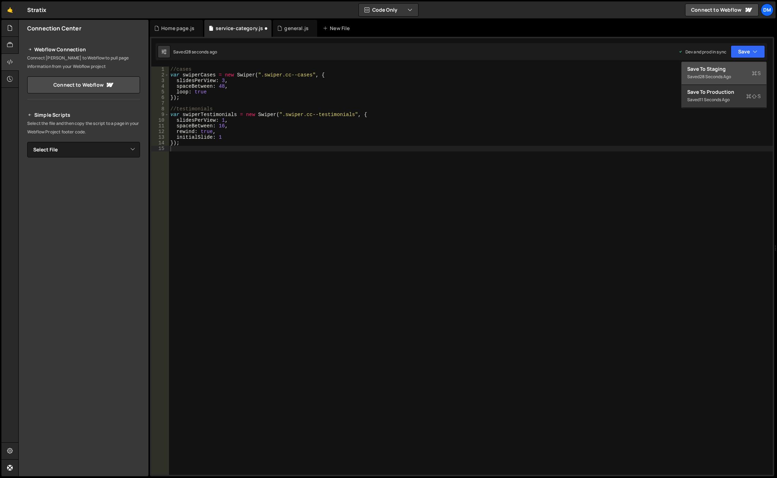
click at [724, 78] on div "28 seconds ago" at bounding box center [715, 77] width 31 height 6
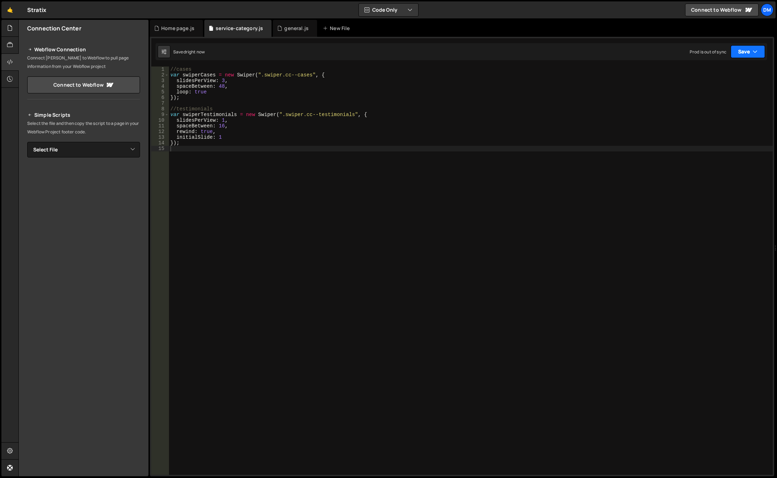
click at [747, 50] on button "Save" at bounding box center [748, 51] width 34 height 13
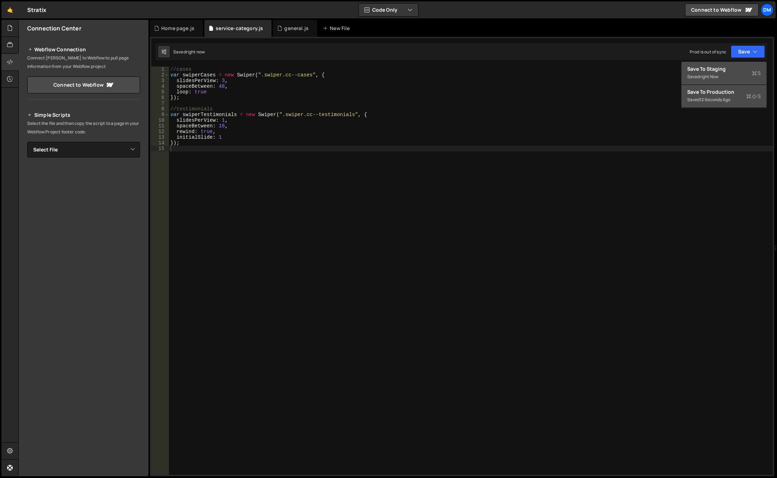
click at [714, 88] on div "Save to Production S" at bounding box center [724, 91] width 74 height 7
